Goal: Task Accomplishment & Management: Use online tool/utility

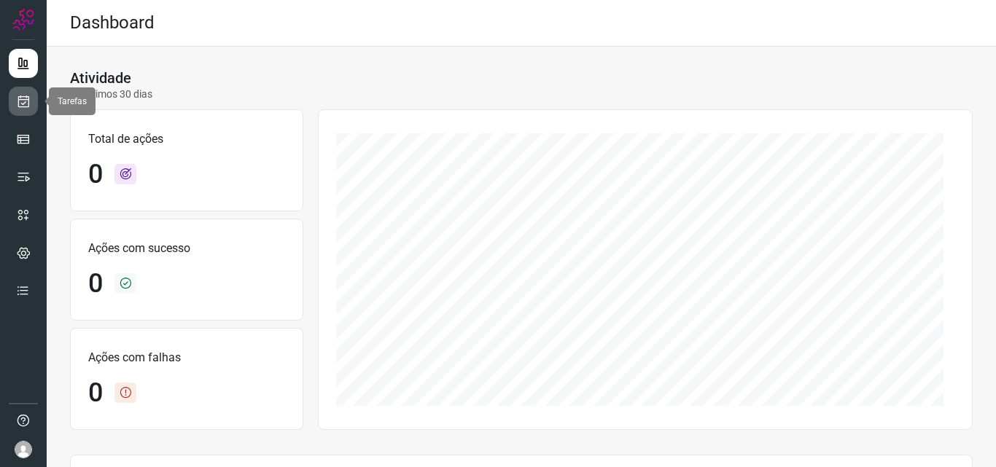
click at [30, 101] on icon at bounding box center [23, 101] width 15 height 15
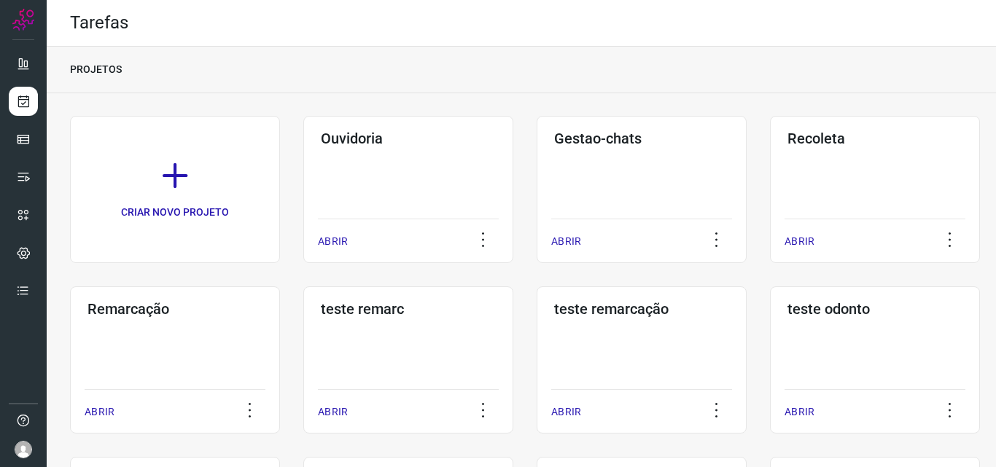
click at [170, 319] on div "Remarcação ABRIR" at bounding box center [175, 360] width 210 height 147
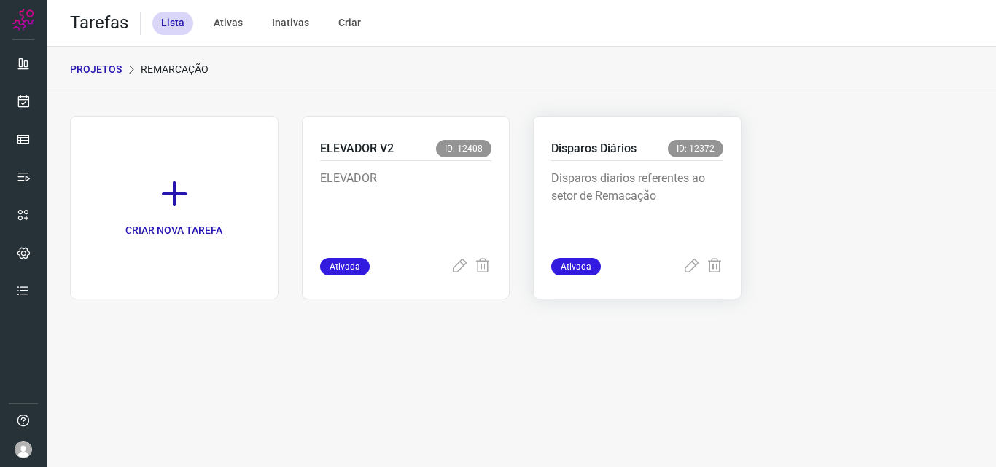
click at [612, 190] on p "Disparos diarios referentes ao setor de Remacação" at bounding box center [637, 206] width 172 height 73
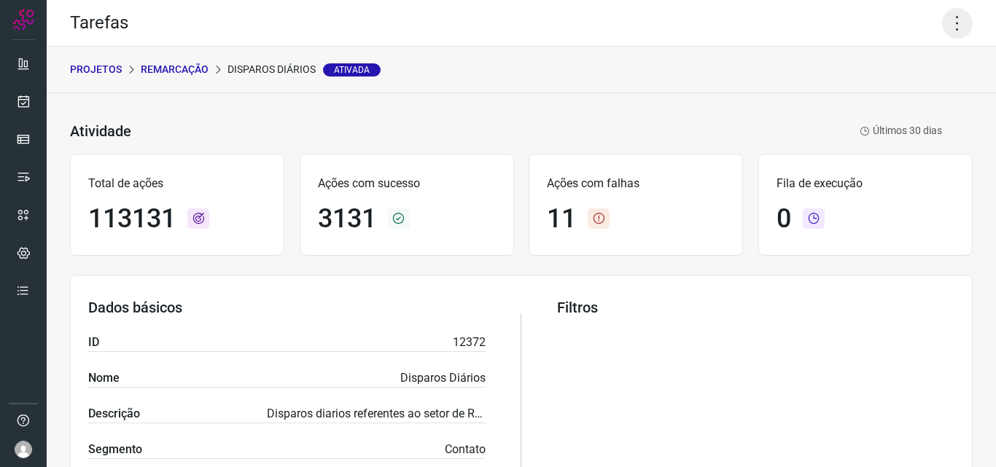
click at [946, 28] on icon at bounding box center [957, 23] width 31 height 31
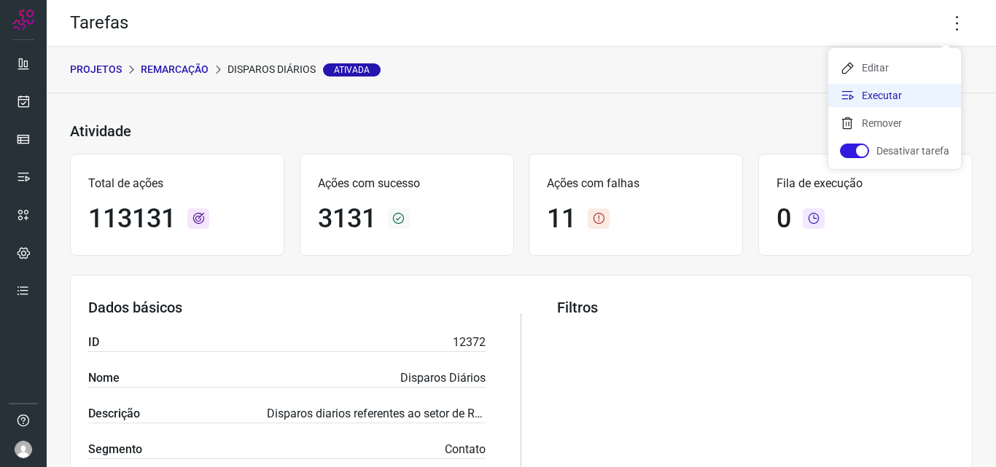
click at [882, 91] on li "Executar" at bounding box center [894, 95] width 133 height 23
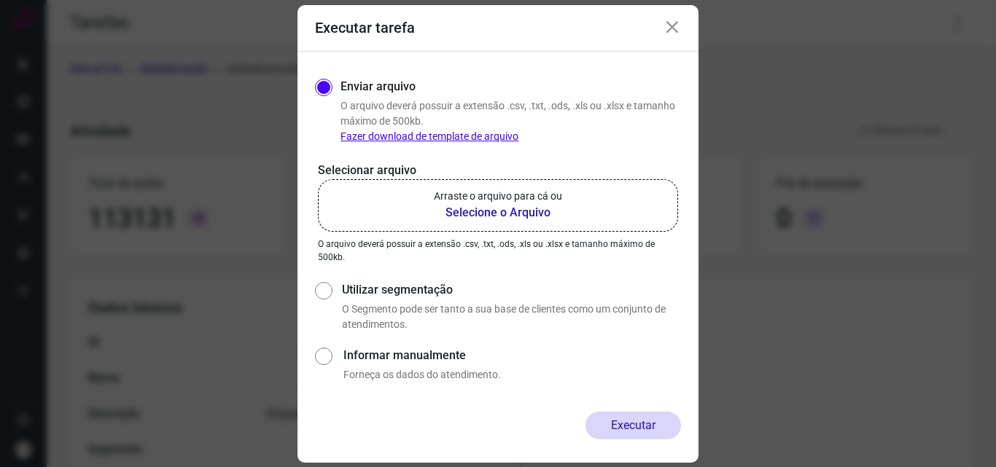
click at [507, 222] on label "Arraste o arquivo para cá ou Selecione o Arquivo" at bounding box center [498, 205] width 360 height 52
click at [0, 0] on input "Arraste o arquivo para cá ou Selecione o Arquivo" at bounding box center [0, 0] width 0 height 0
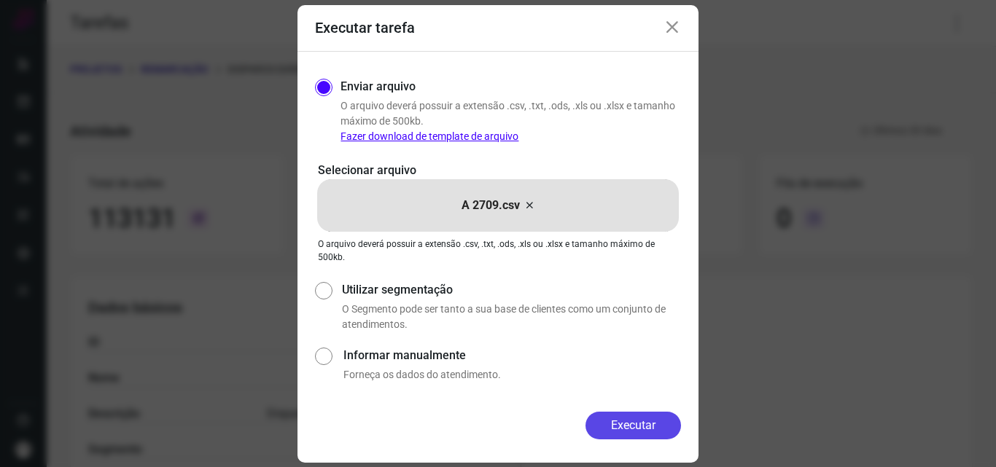
click at [615, 419] on button "Executar" at bounding box center [633, 426] width 96 height 28
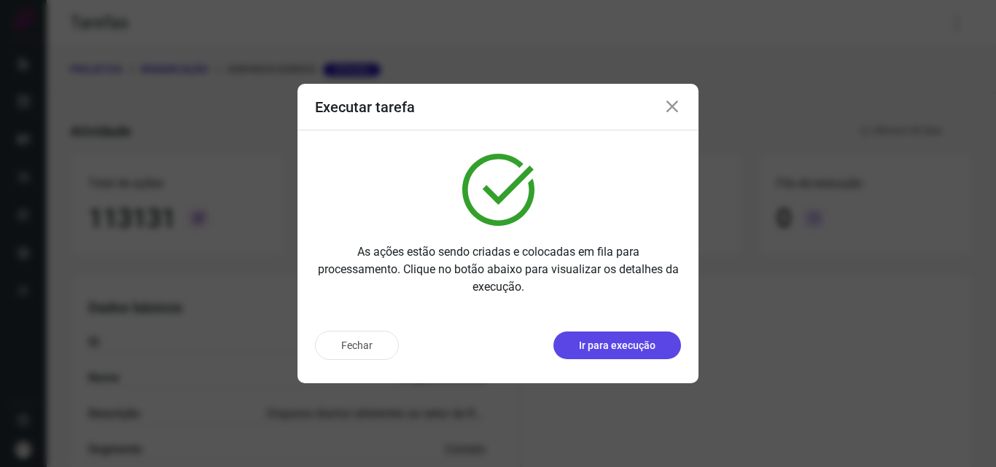
click at [626, 347] on p "Ir para execução" at bounding box center [617, 345] width 77 height 15
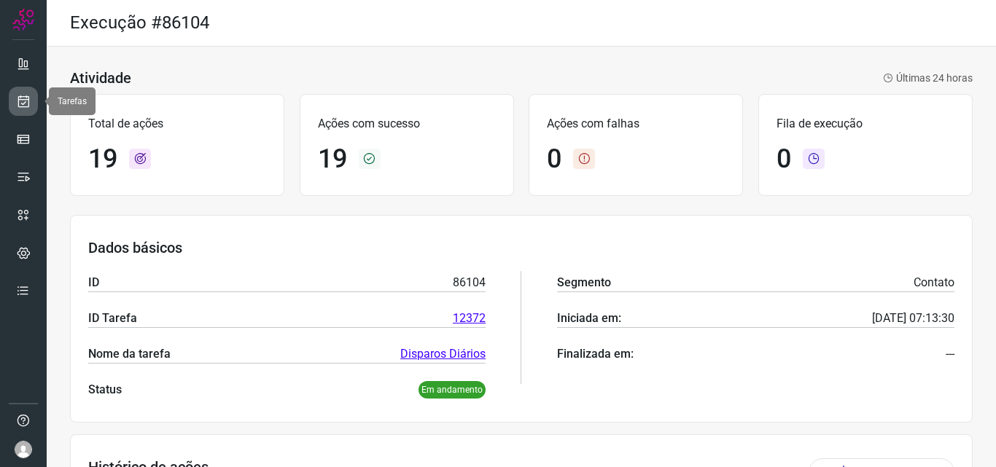
click at [29, 97] on icon at bounding box center [23, 101] width 15 height 15
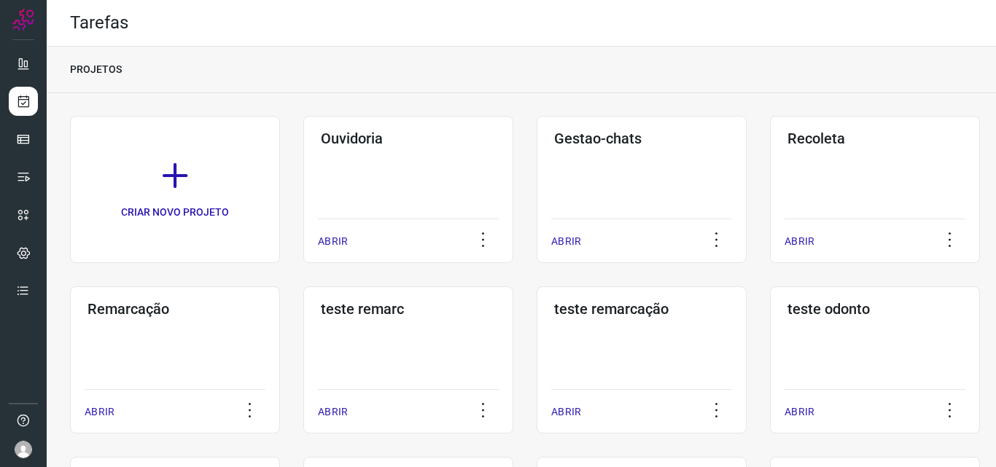
click at [158, 346] on div "Remarcação ABRIR" at bounding box center [175, 360] width 210 height 147
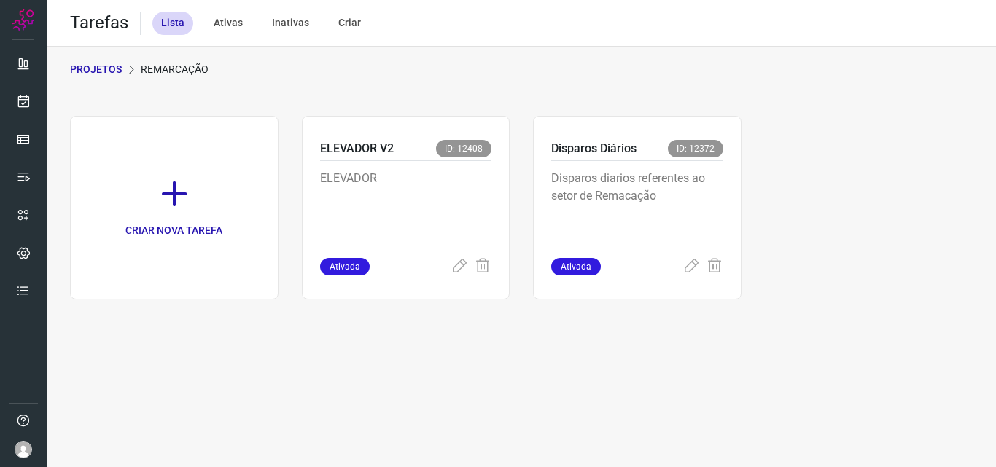
click at [641, 199] on p "Disparos diarios referentes ao setor de Remacação" at bounding box center [637, 206] width 172 height 73
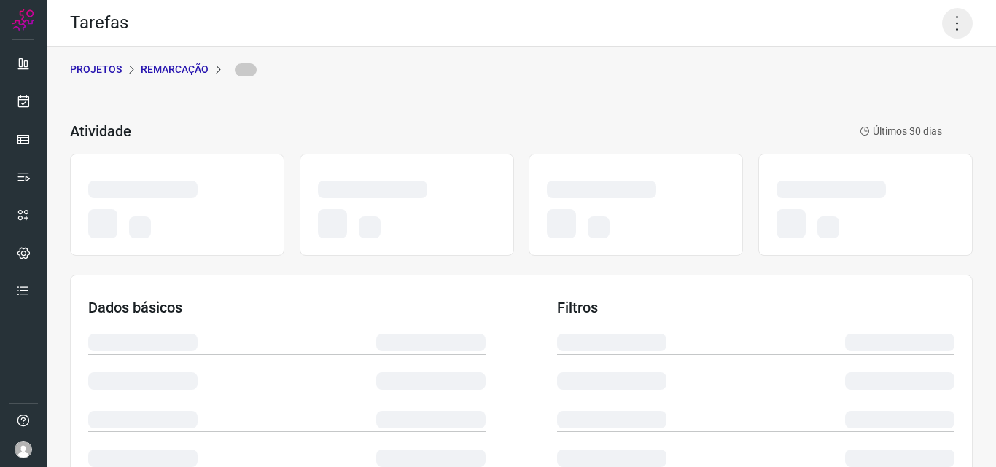
click at [943, 23] on icon at bounding box center [957, 23] width 31 height 31
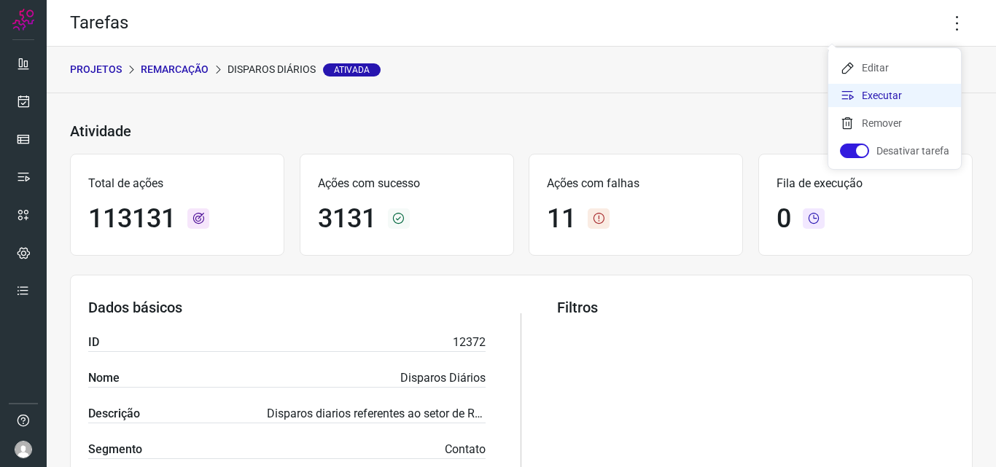
click at [912, 93] on li "Executar" at bounding box center [894, 95] width 133 height 23
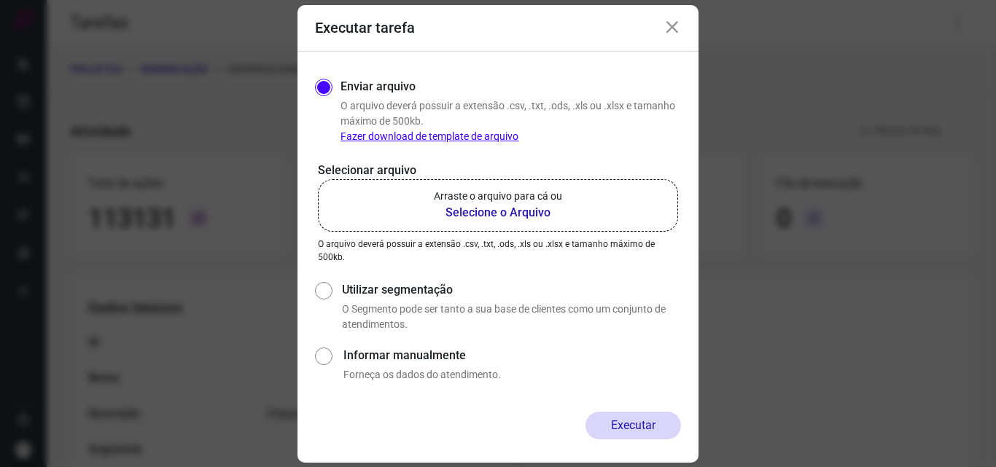
click at [476, 206] on b "Selecione o Arquivo" at bounding box center [498, 212] width 128 height 17
click at [0, 0] on input "Arraste o arquivo para cá ou Selecione o Arquivo" at bounding box center [0, 0] width 0 height 0
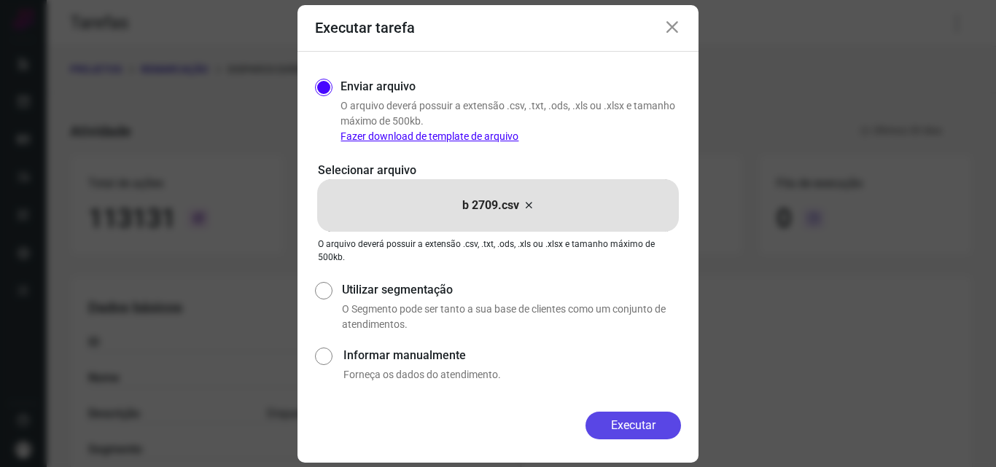
click at [614, 420] on button "Executar" at bounding box center [633, 426] width 96 height 28
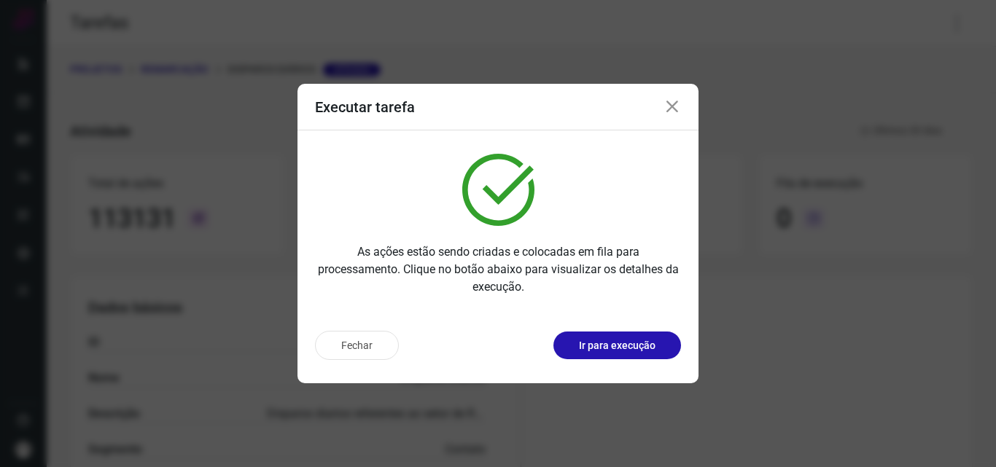
click at [634, 351] on p "Ir para execução" at bounding box center [617, 345] width 77 height 15
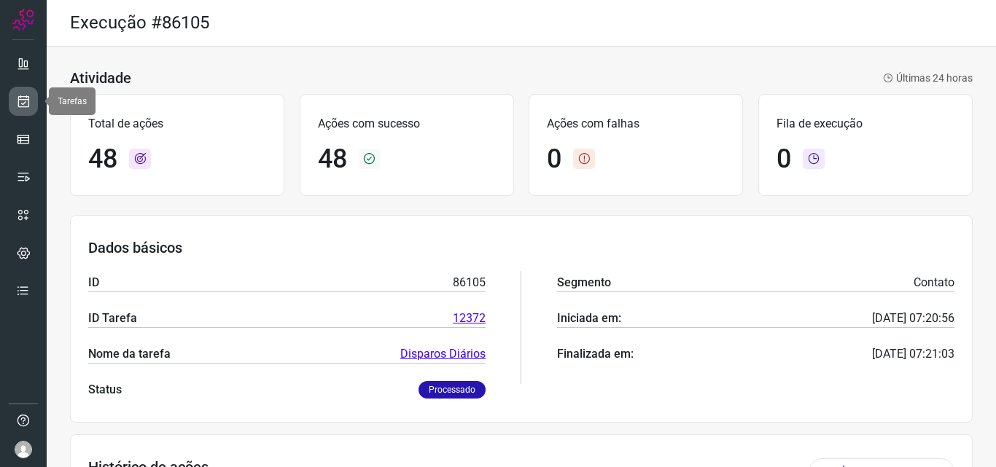
click at [29, 105] on icon at bounding box center [23, 101] width 15 height 15
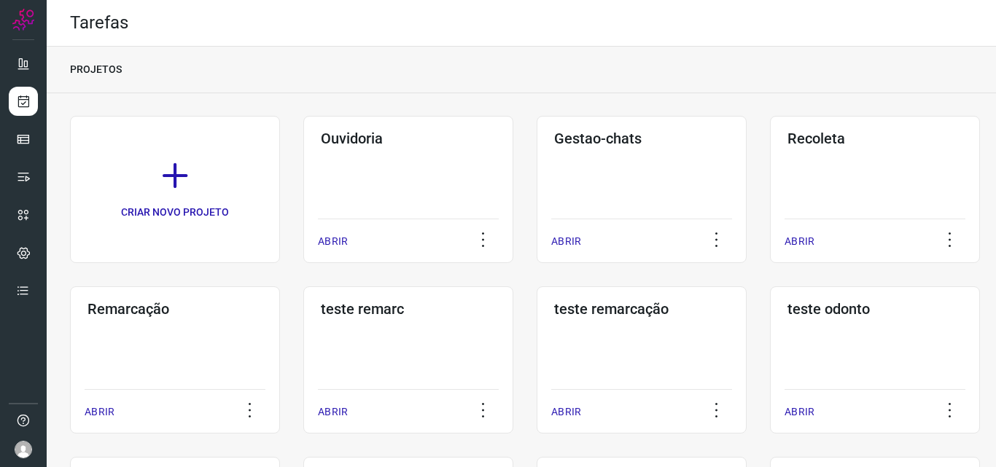
click at [153, 359] on div "Remarcação ABRIR" at bounding box center [175, 360] width 210 height 147
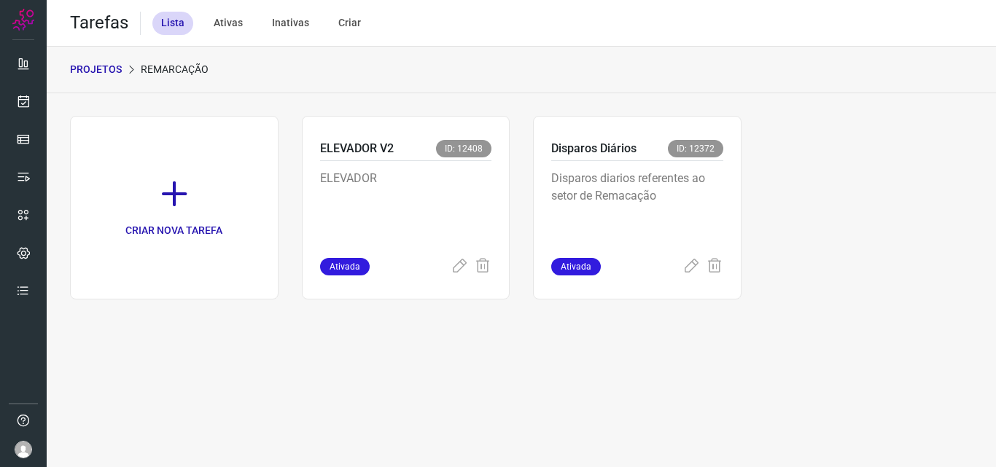
click at [634, 203] on p "Disparos diarios referentes ao setor de Remacação" at bounding box center [637, 206] width 172 height 73
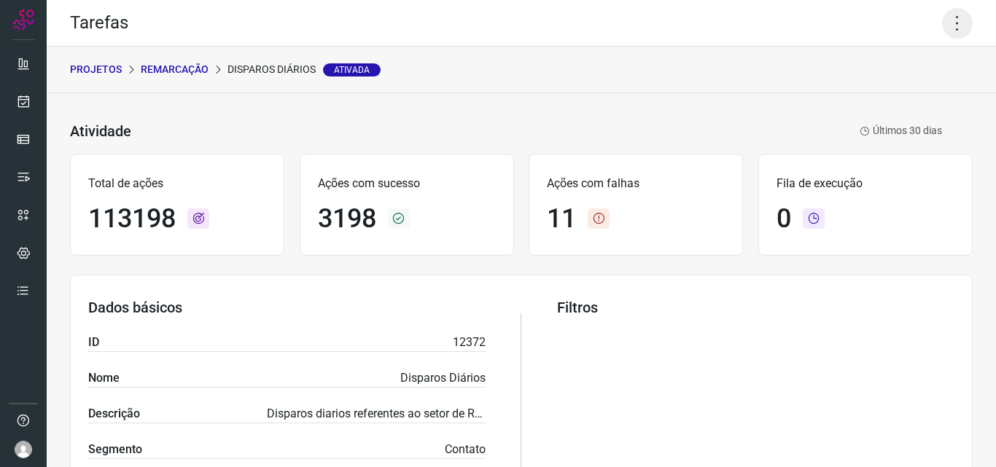
click at [948, 16] on icon at bounding box center [957, 23] width 31 height 31
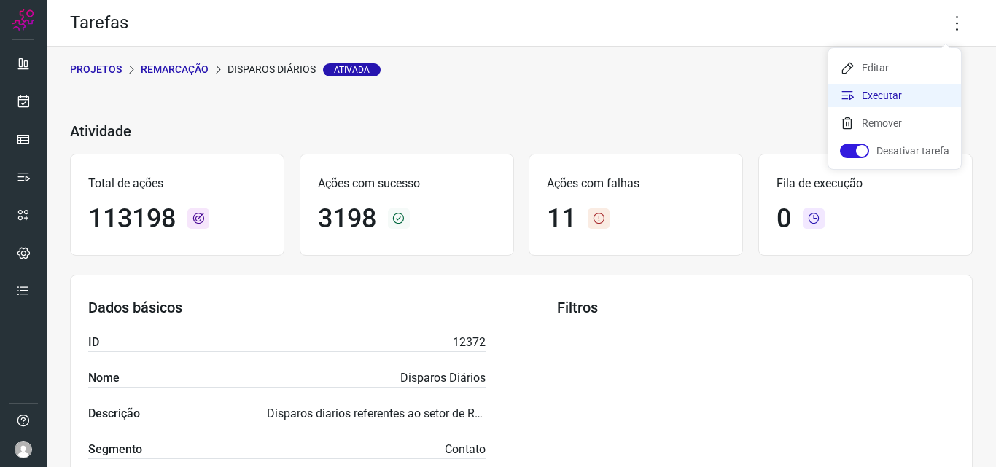
click at [882, 90] on li "Executar" at bounding box center [894, 95] width 133 height 23
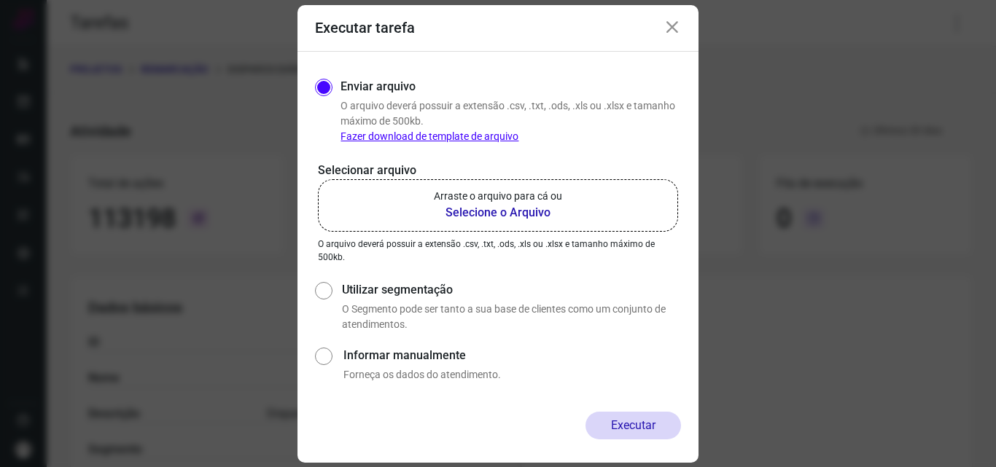
click at [533, 188] on label "Arraste o arquivo para cá ou Selecione o Arquivo" at bounding box center [498, 205] width 360 height 52
click at [0, 0] on input "Arraste o arquivo para cá ou Selecione o Arquivo" at bounding box center [0, 0] width 0 height 0
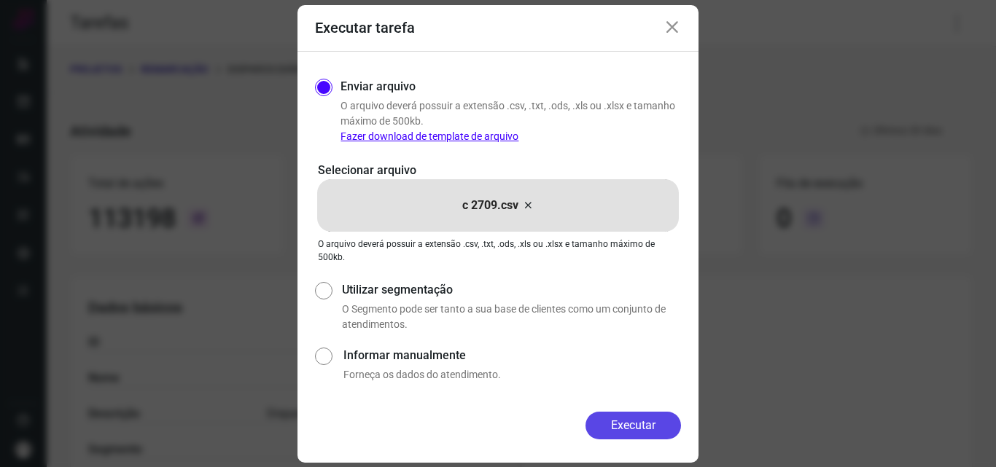
click at [631, 422] on button "Executar" at bounding box center [633, 426] width 96 height 28
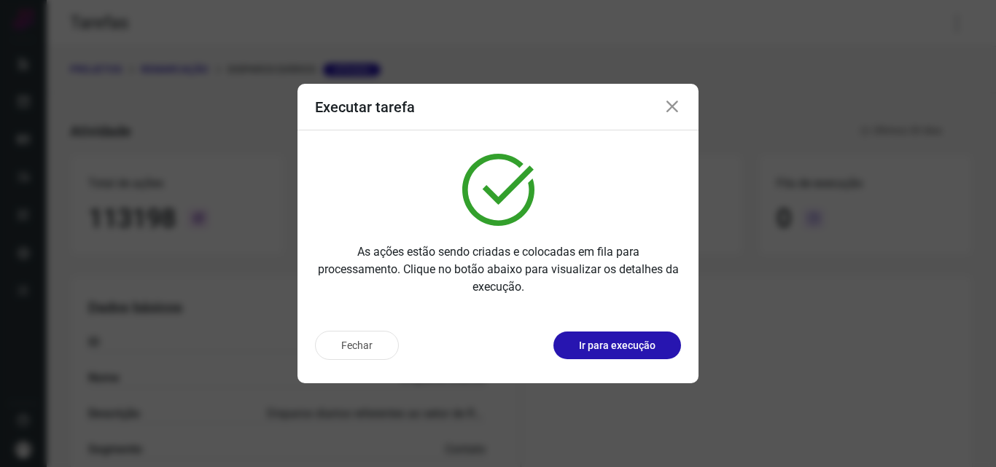
click at [639, 346] on p "Ir para execução" at bounding box center [617, 345] width 77 height 15
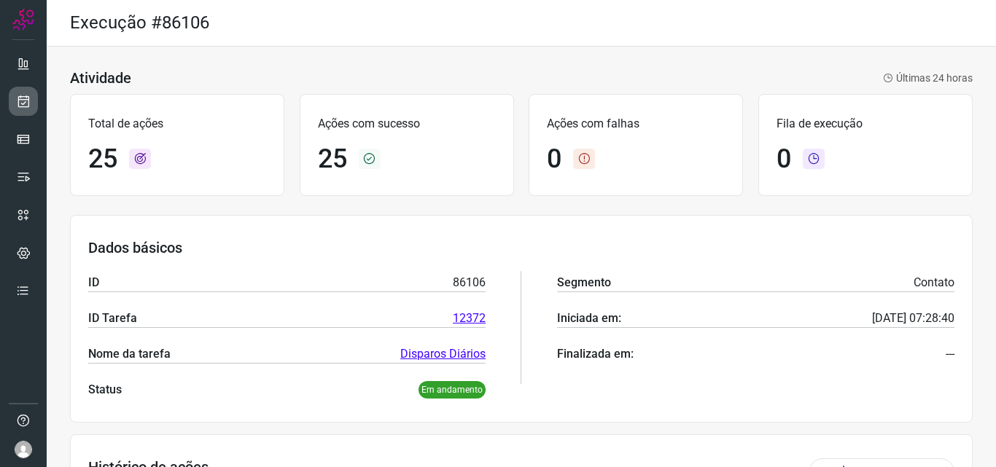
click at [32, 105] on link at bounding box center [23, 101] width 29 height 29
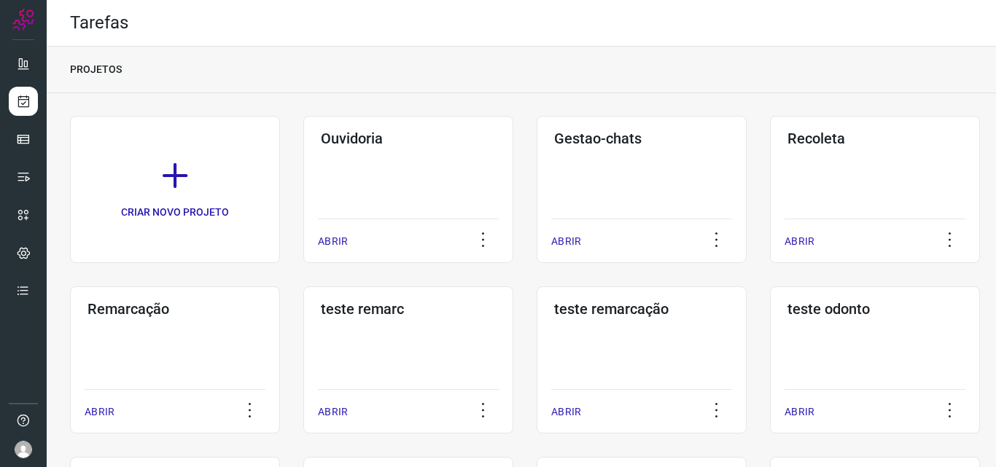
click at [198, 344] on div "Remarcação ABRIR" at bounding box center [175, 360] width 210 height 147
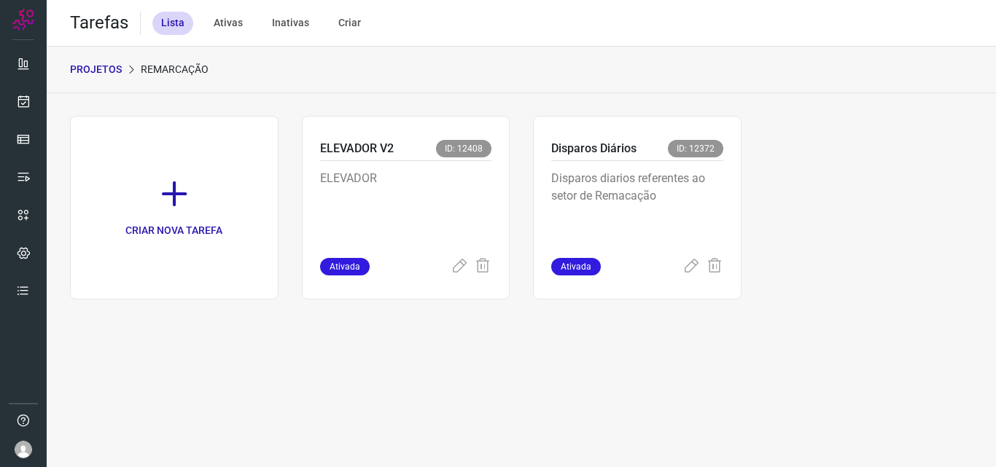
click at [698, 199] on p "Disparos diarios referentes ao setor de Remacação" at bounding box center [637, 206] width 172 height 73
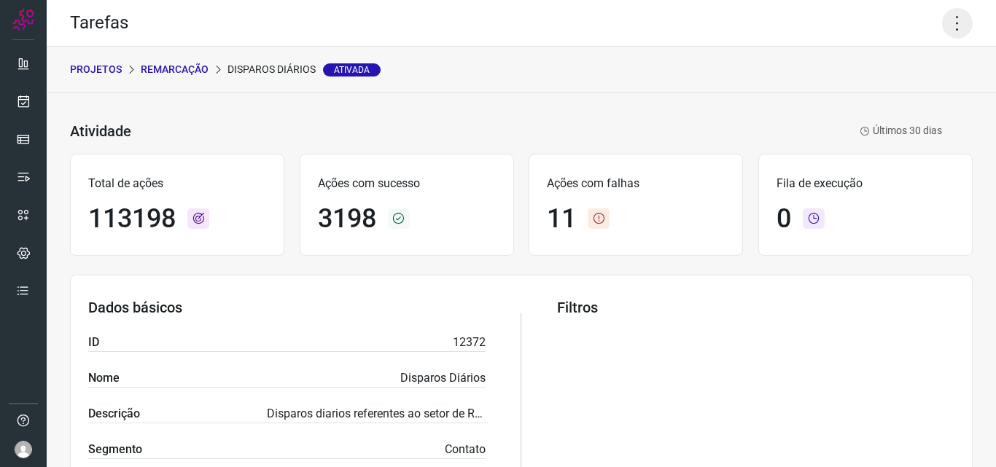
click at [942, 17] on icon at bounding box center [957, 23] width 31 height 31
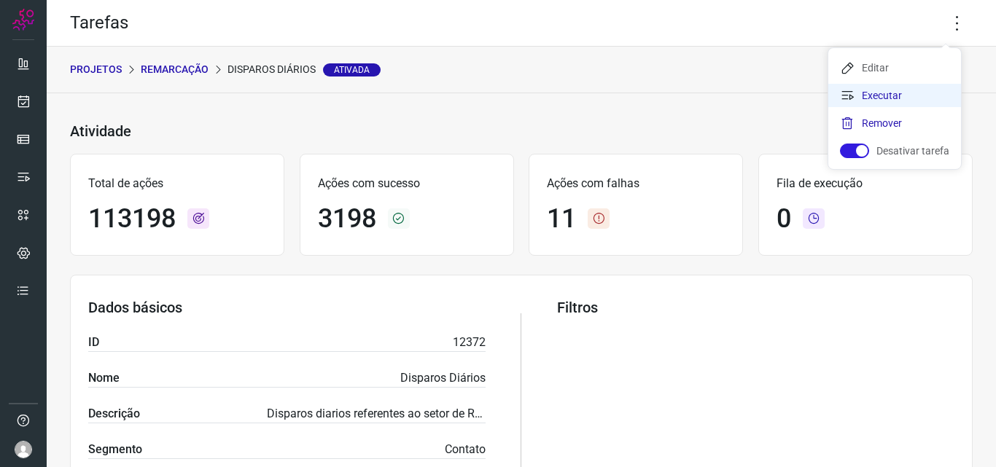
click at [900, 94] on li "Executar" at bounding box center [894, 95] width 133 height 23
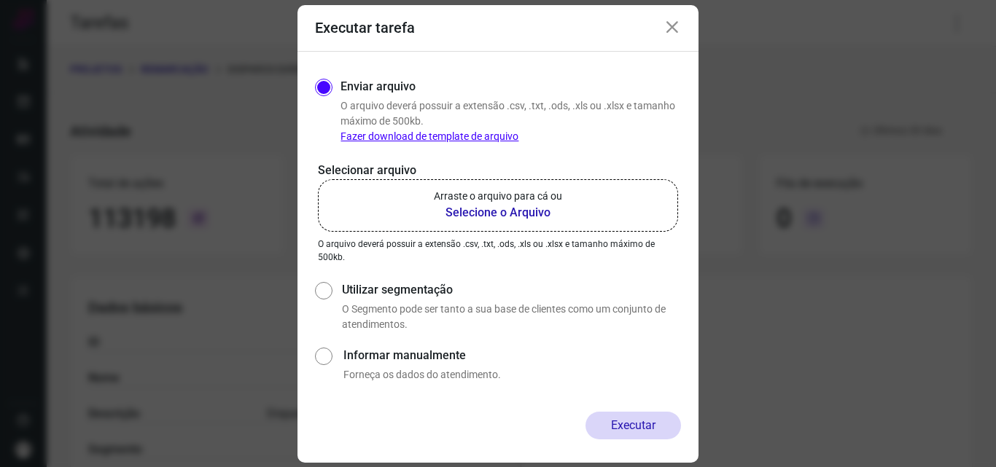
click at [496, 209] on b "Selecione o Arquivo" at bounding box center [498, 212] width 128 height 17
click at [0, 0] on input "Arraste o arquivo para cá ou Selecione o Arquivo" at bounding box center [0, 0] width 0 height 0
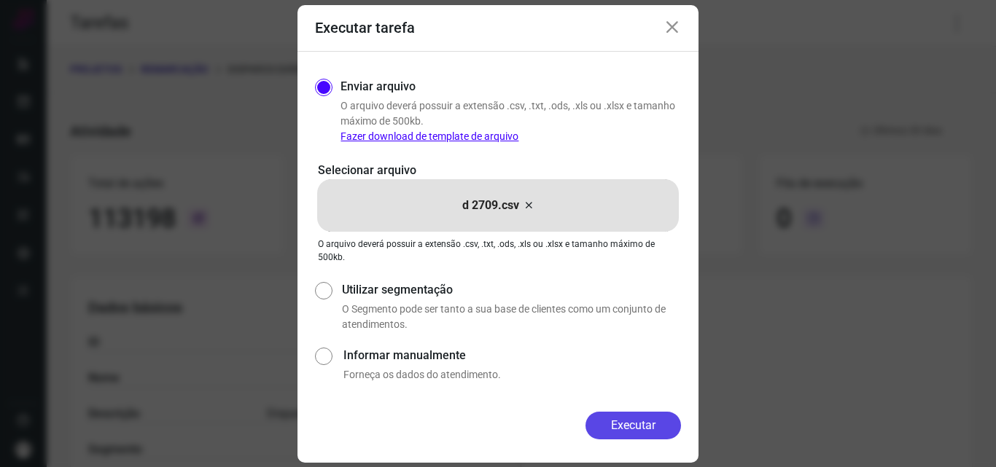
click at [626, 435] on button "Executar" at bounding box center [633, 426] width 96 height 28
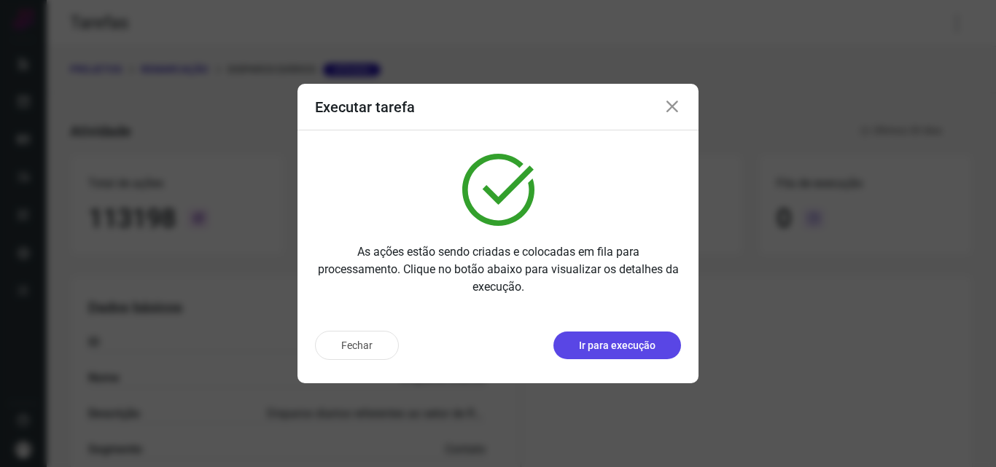
click at [656, 337] on button "Ir para execução" at bounding box center [617, 346] width 128 height 28
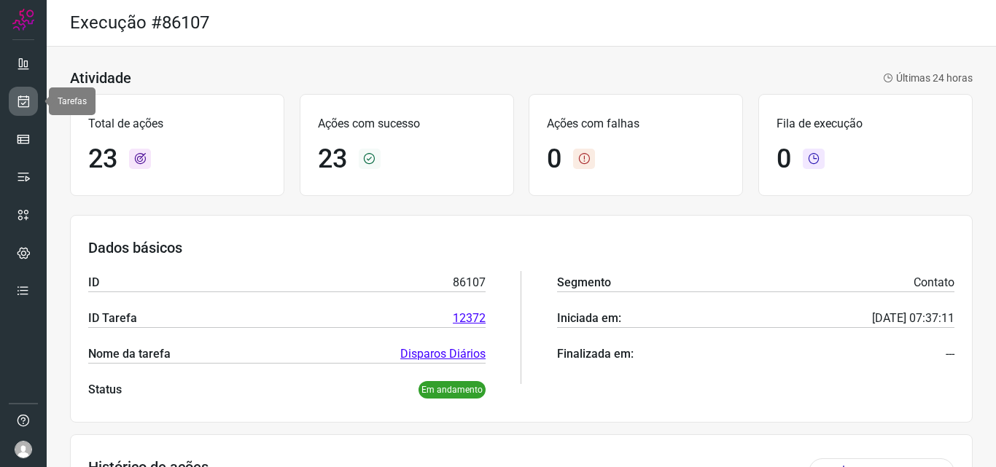
click at [31, 99] on link at bounding box center [23, 101] width 29 height 29
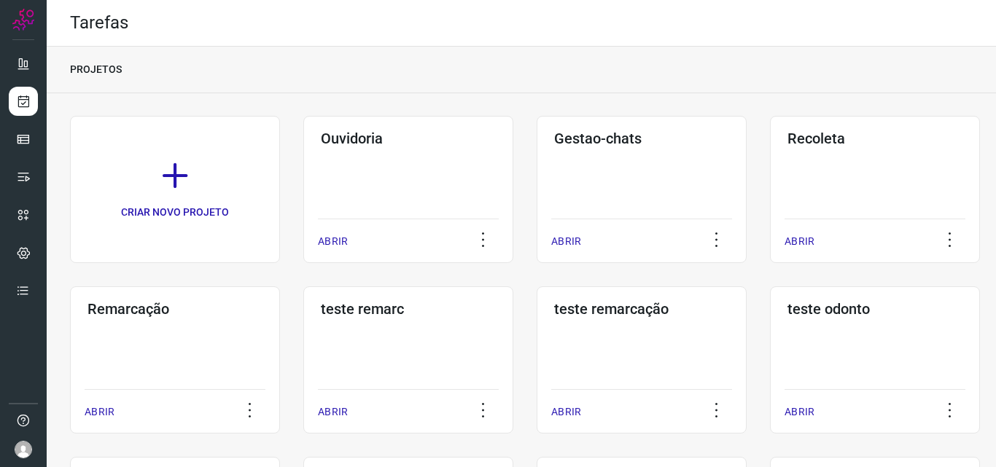
click at [219, 343] on div "Remarcação ABRIR" at bounding box center [175, 360] width 210 height 147
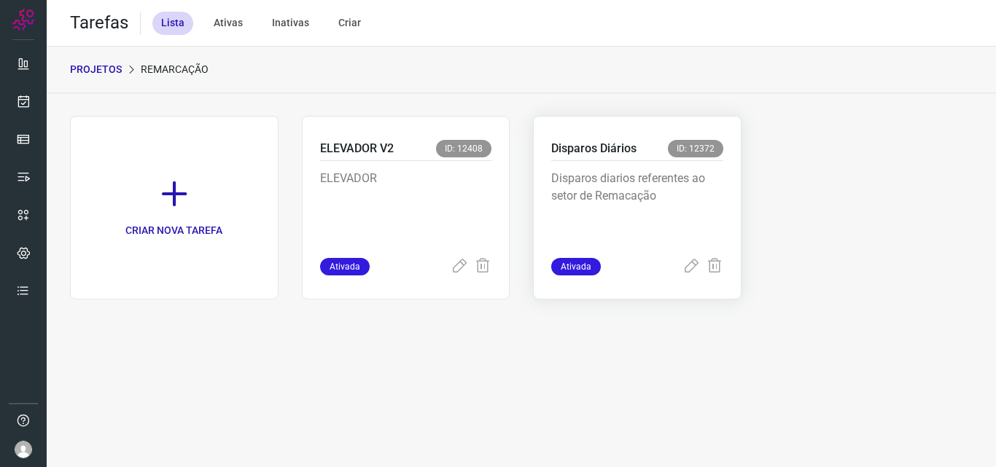
click at [661, 206] on p "Disparos diarios referentes ao setor de Remacação" at bounding box center [637, 206] width 172 height 73
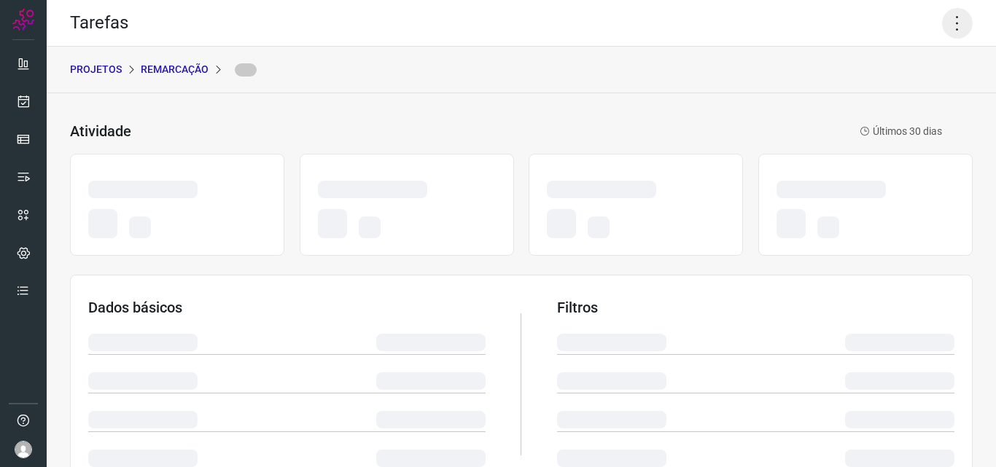
click at [952, 12] on icon at bounding box center [957, 23] width 31 height 31
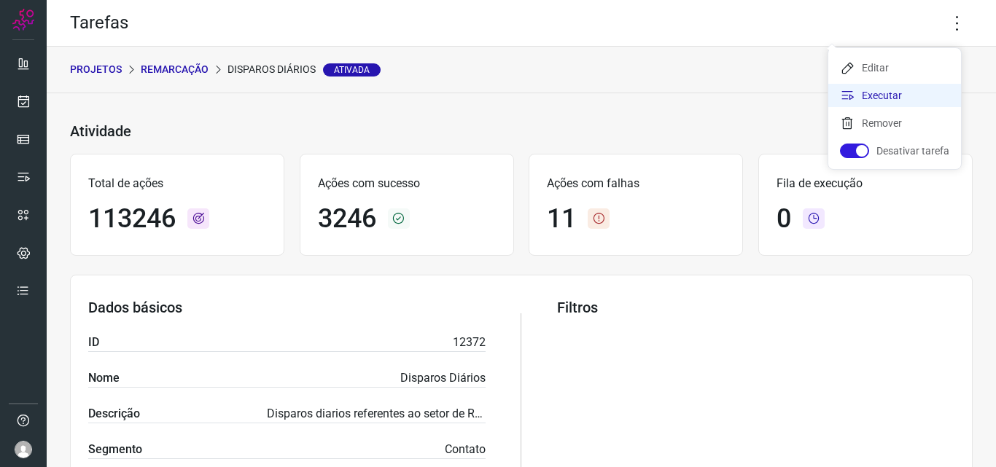
click at [891, 90] on li "Executar" at bounding box center [894, 95] width 133 height 23
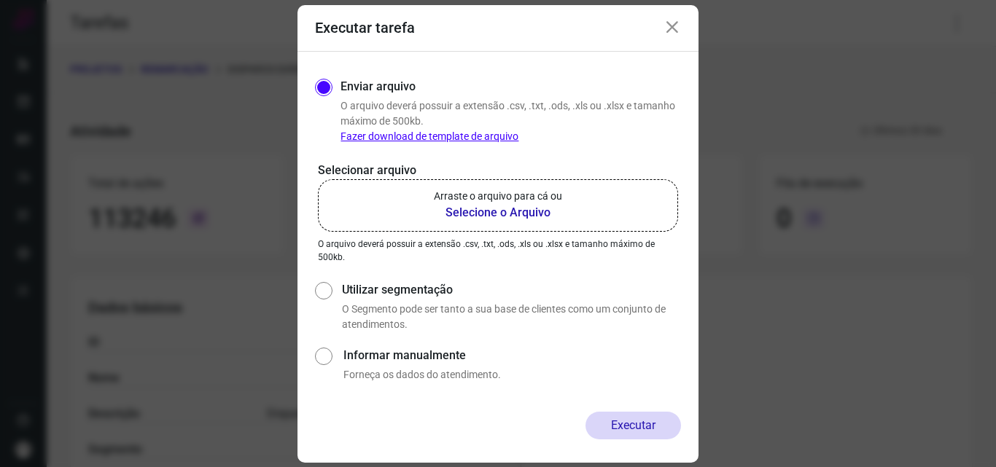
click at [549, 207] on b "Selecione o Arquivo" at bounding box center [498, 212] width 128 height 17
click at [0, 0] on input "Arraste o arquivo para cá ou Selecione o Arquivo" at bounding box center [0, 0] width 0 height 0
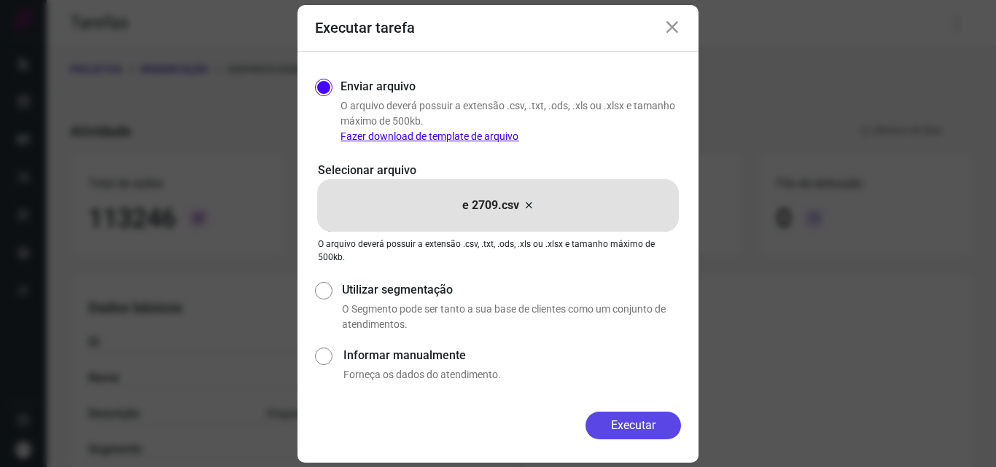
click at [626, 420] on button "Executar" at bounding box center [633, 426] width 96 height 28
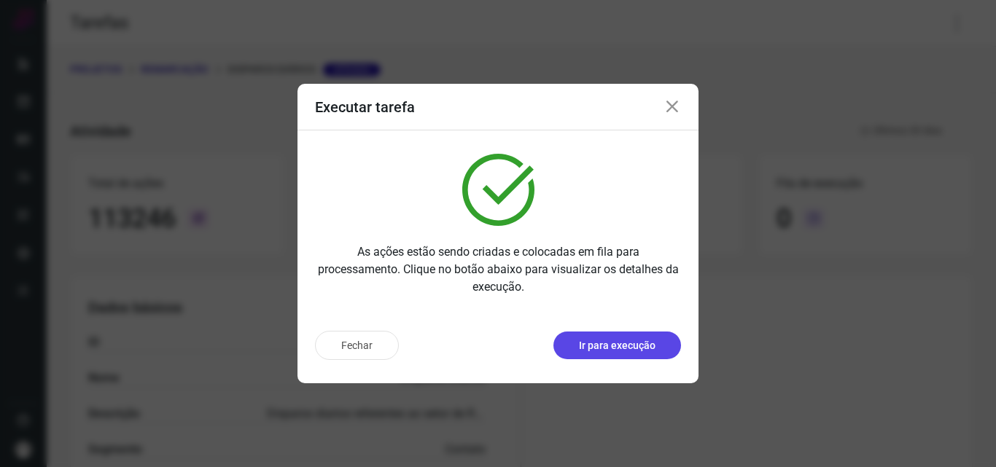
click at [612, 346] on p "Ir para execução" at bounding box center [617, 345] width 77 height 15
